Goal: Task Accomplishment & Management: Use online tool/utility

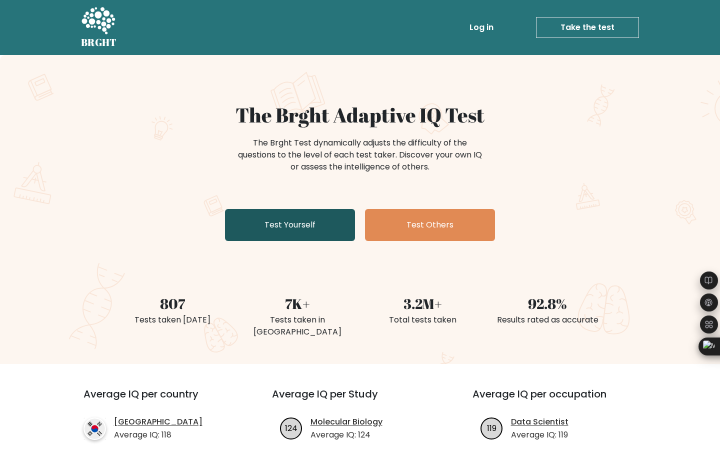
click at [327, 236] on link "Test Yourself" at bounding box center [290, 225] width 130 height 32
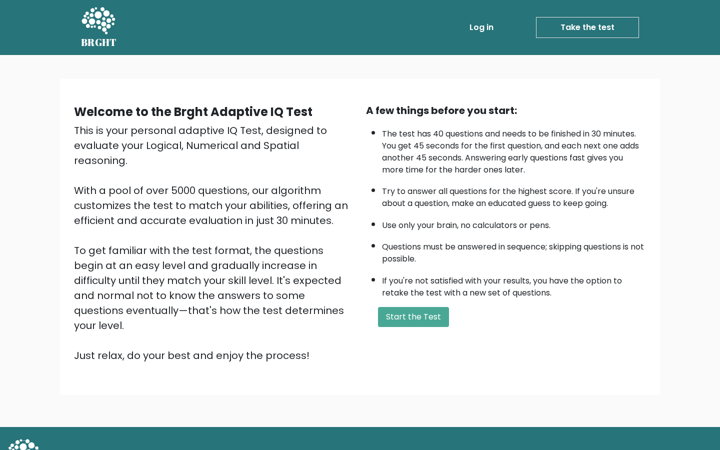
click at [424, 311] on button "Start the Test" at bounding box center [413, 317] width 71 height 20
